Goal: Obtain resource: Download file/media

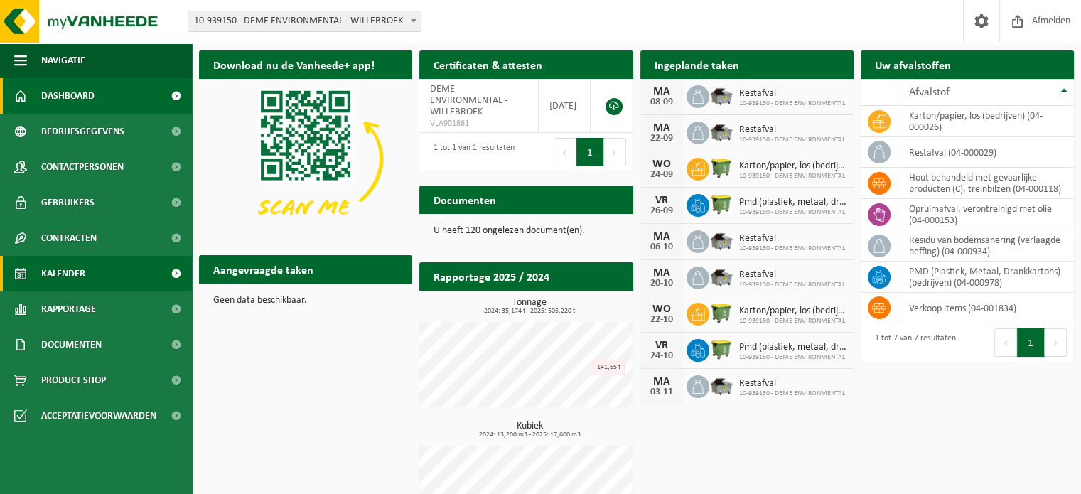
click at [34, 278] on link "Kalender" at bounding box center [96, 274] width 192 height 36
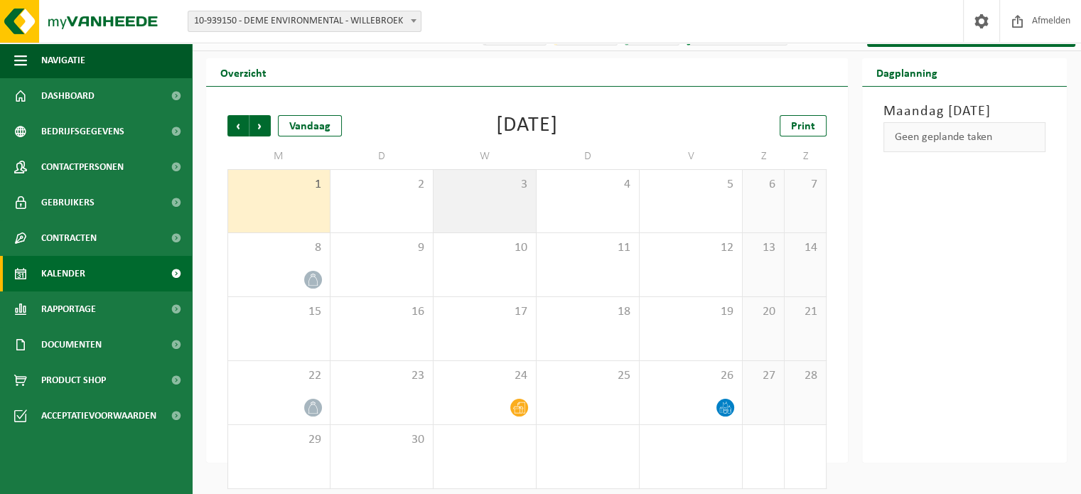
scroll to position [33, 0]
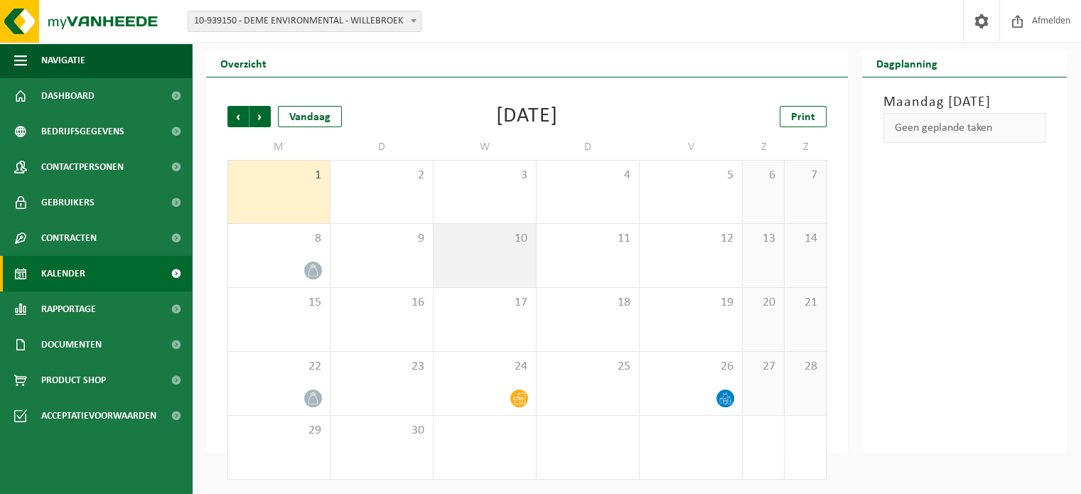
click at [504, 258] on div "10" at bounding box center [484, 255] width 102 height 63
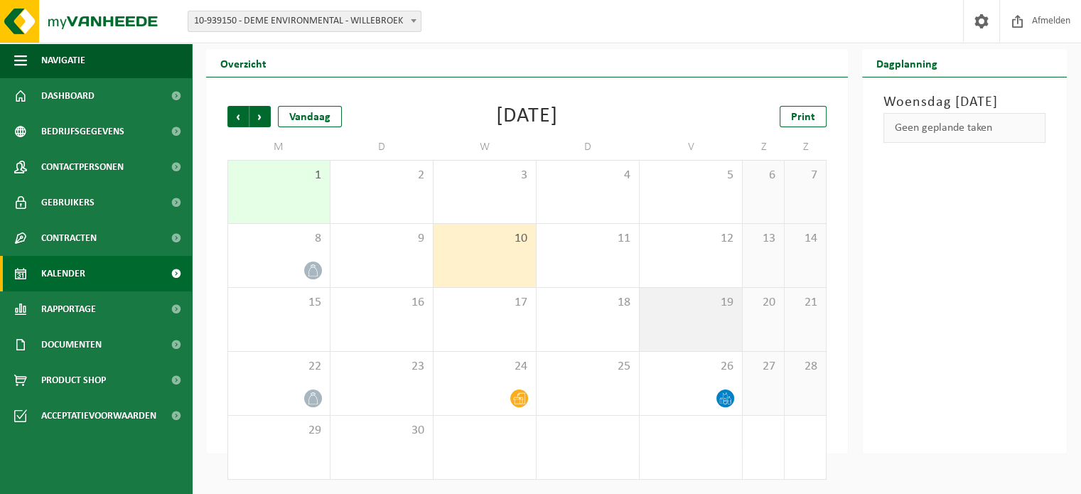
click at [659, 297] on span "19" at bounding box center [690, 303] width 88 height 16
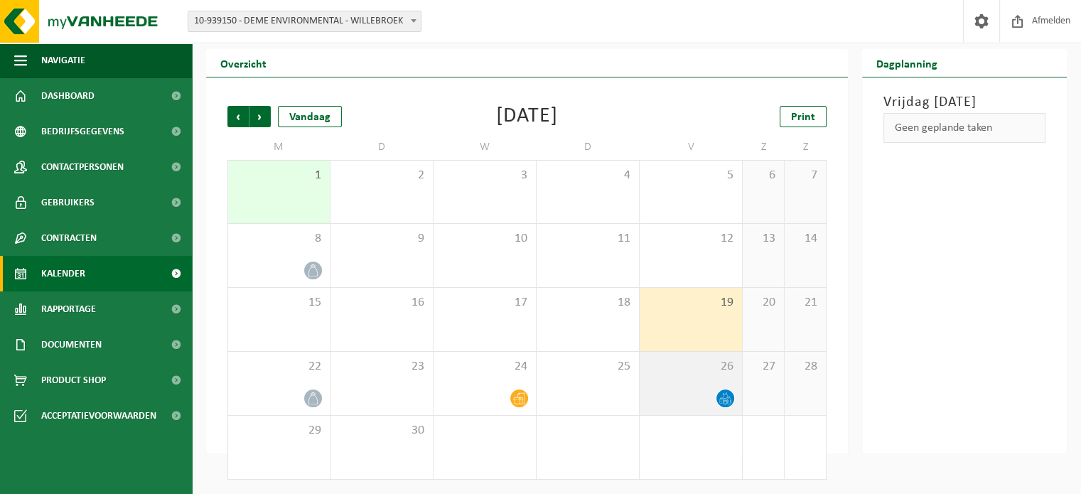
click at [668, 359] on span "26" at bounding box center [690, 367] width 88 height 16
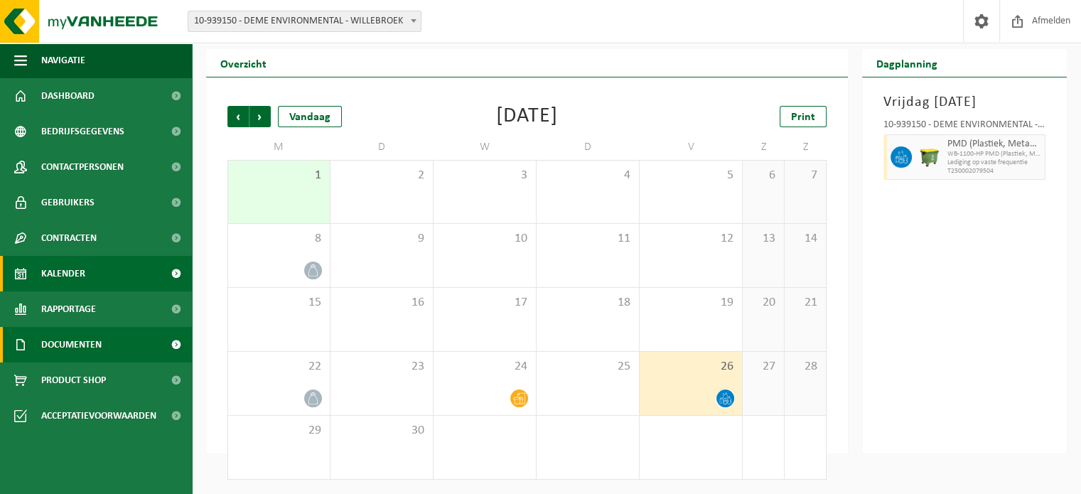
click at [121, 340] on link "Documenten" at bounding box center [96, 345] width 192 height 36
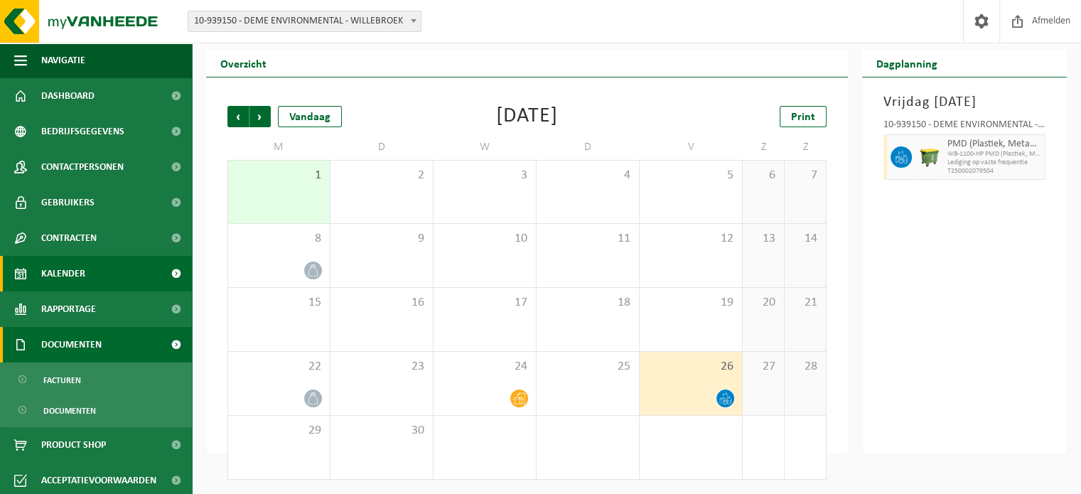
scroll to position [4, 0]
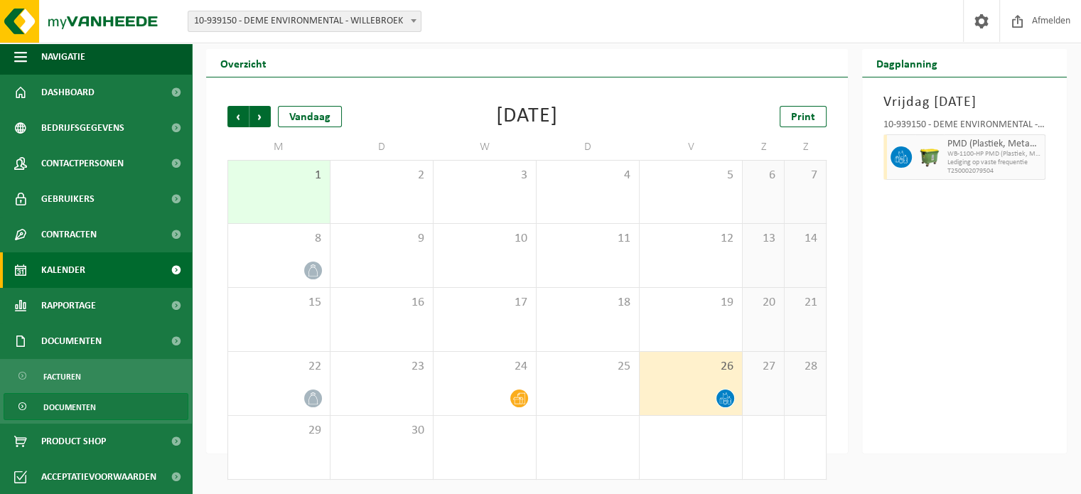
click at [117, 408] on link "Documenten" at bounding box center [96, 406] width 185 height 27
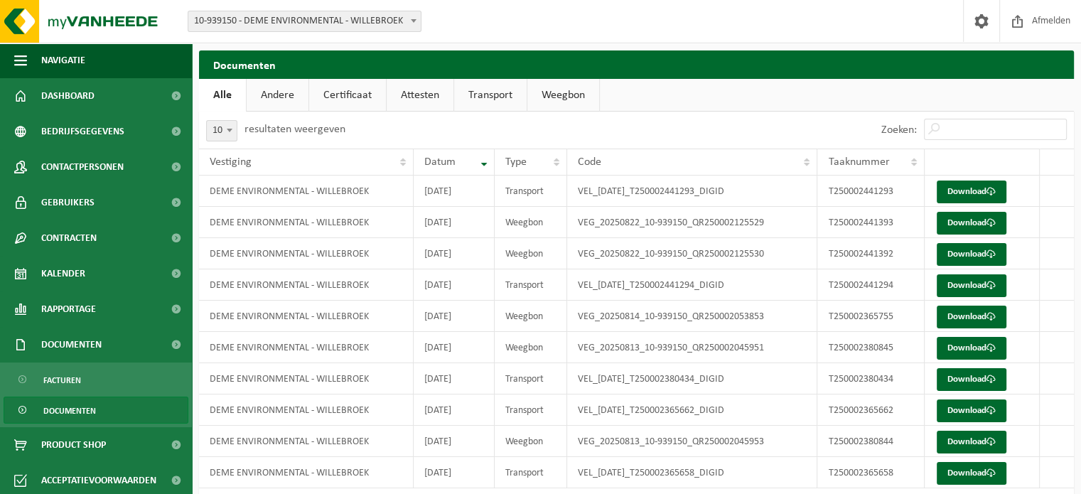
click at [568, 94] on link "Weegbon" at bounding box center [563, 95] width 72 height 33
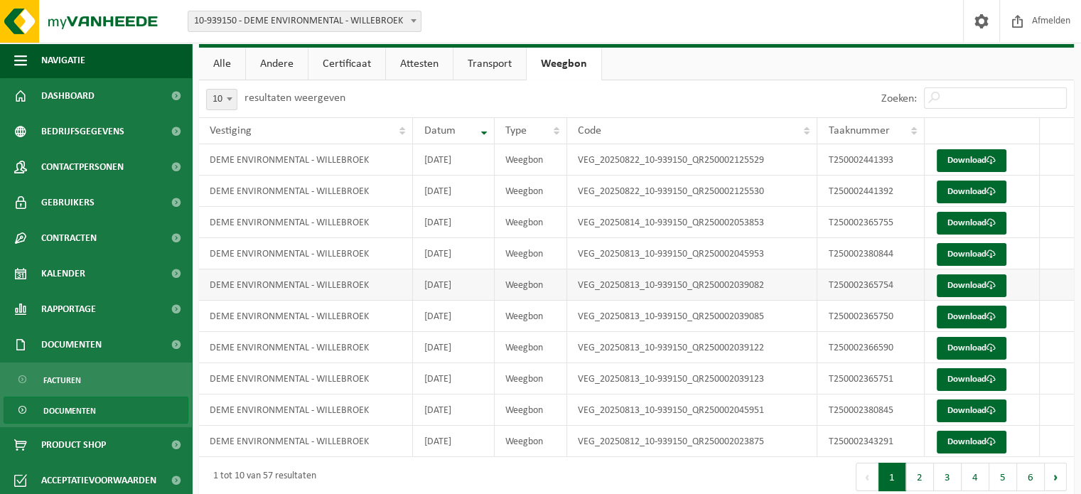
scroll to position [46, 0]
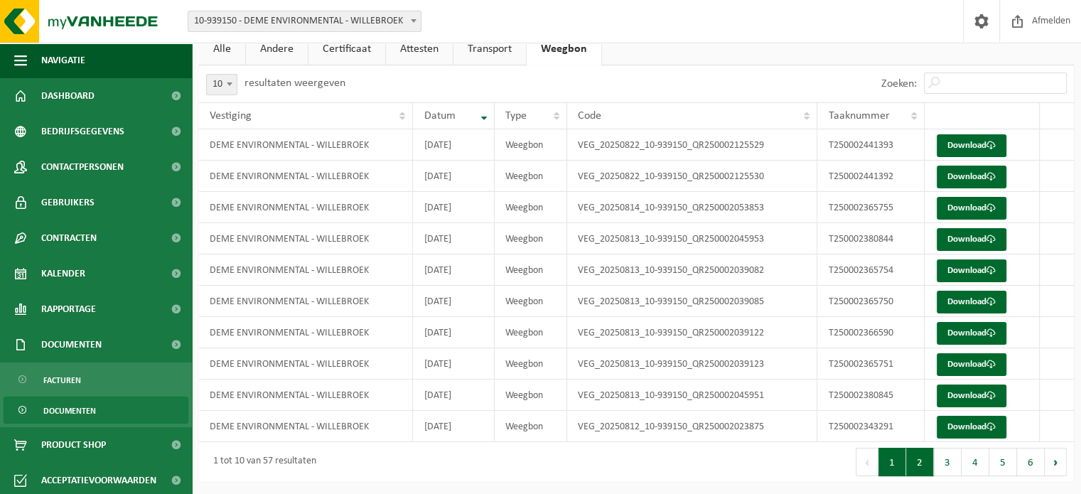
click at [919, 460] on button "2" at bounding box center [920, 462] width 28 height 28
click at [997, 461] on button "5" at bounding box center [1003, 462] width 28 height 28
click at [1023, 460] on button "6" at bounding box center [1031, 462] width 28 height 28
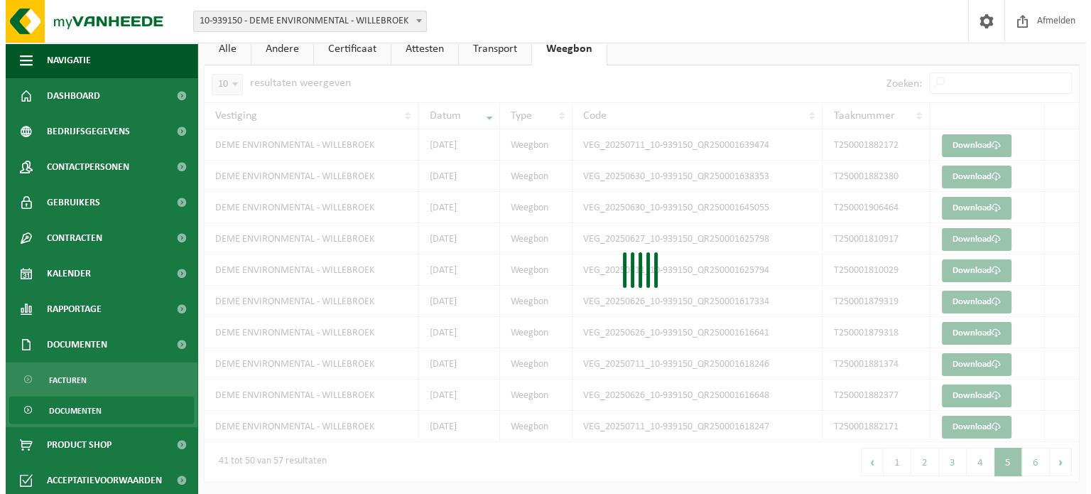
scroll to position [0, 0]
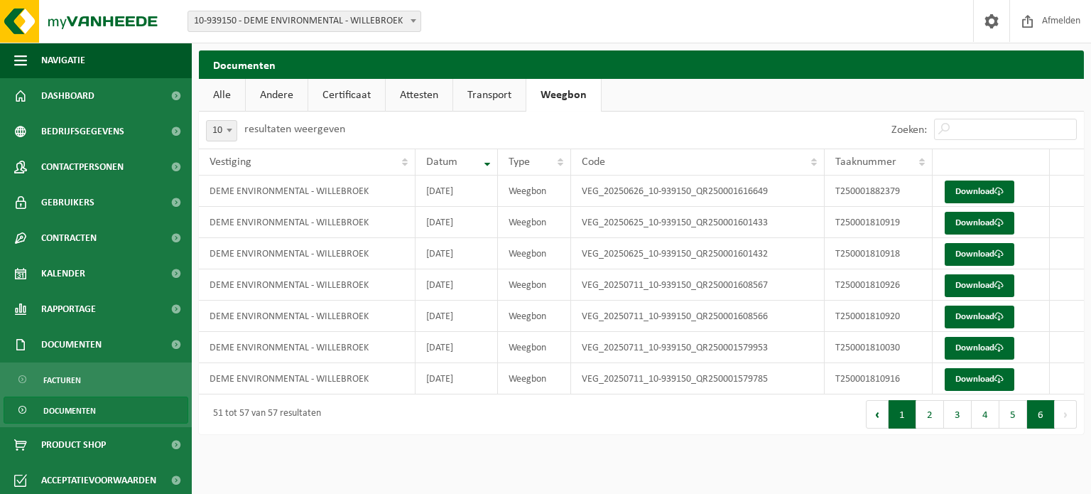
click at [909, 425] on button "1" at bounding box center [903, 414] width 28 height 28
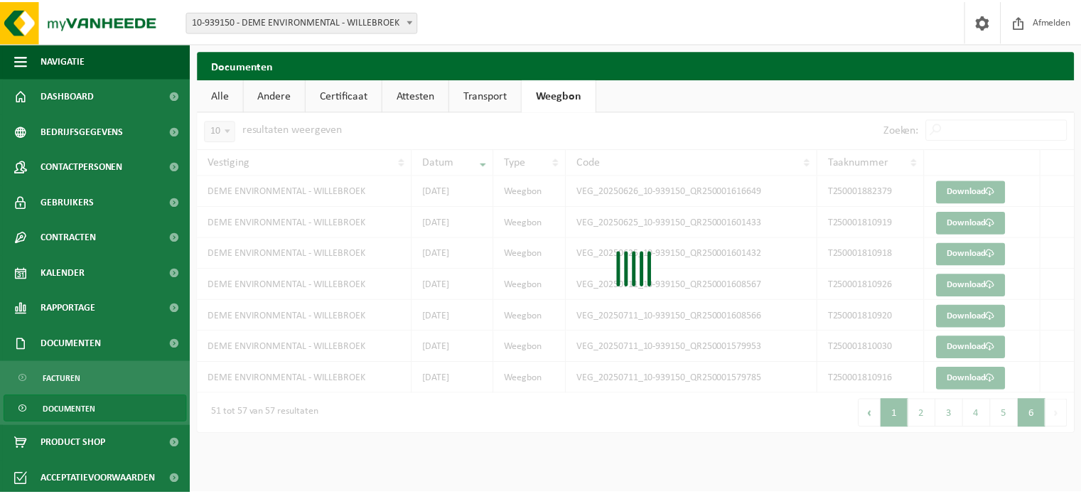
scroll to position [26, 0]
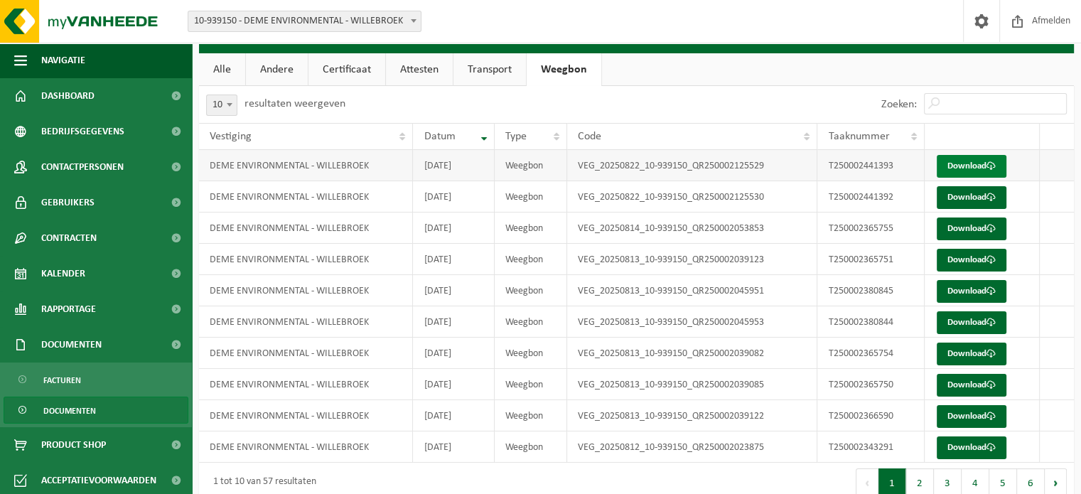
click at [982, 171] on link "Download" at bounding box center [971, 166] width 70 height 23
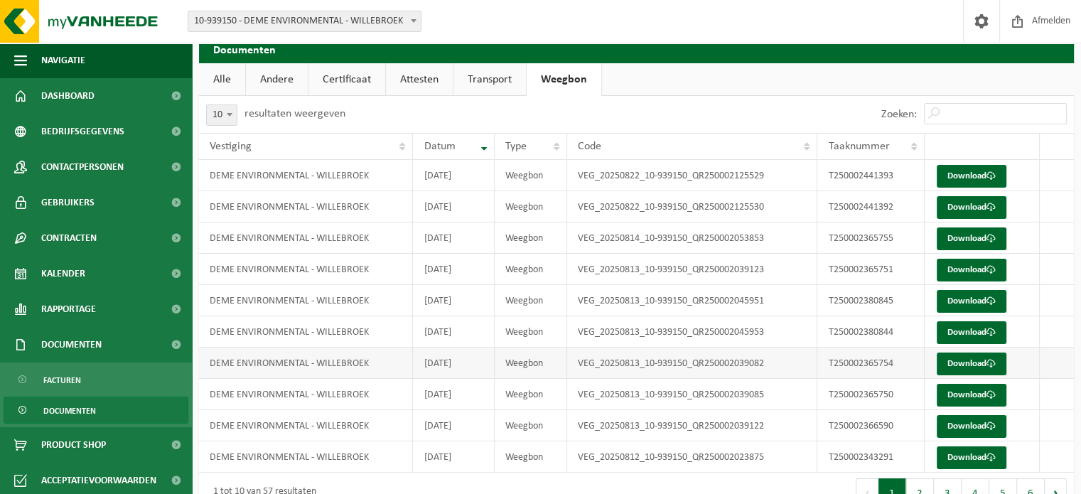
scroll to position [0, 0]
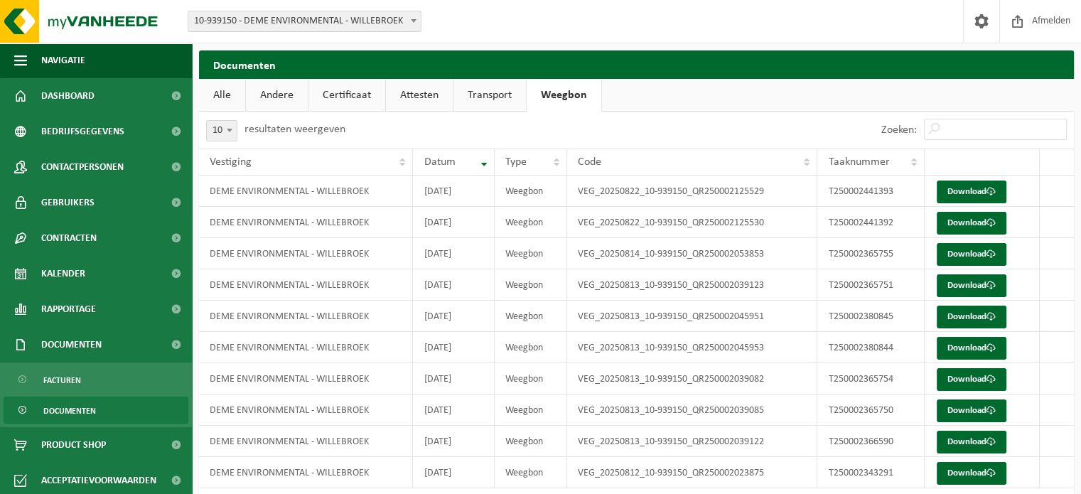
click at [259, 20] on span "10-939150 - DEME ENVIRONMENTAL - WILLEBROEK" at bounding box center [304, 21] width 232 height 20
